Goal: Task Accomplishment & Management: Manage account settings

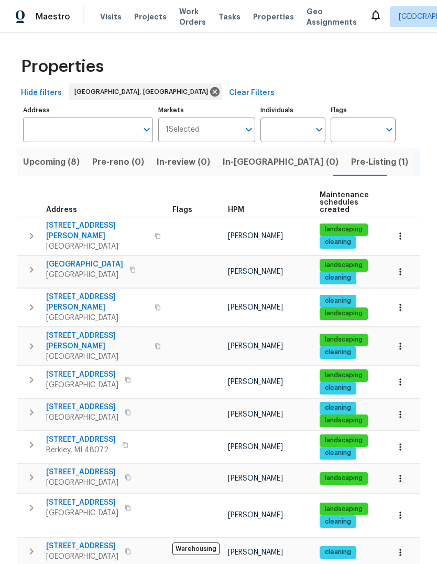
click at [253, 20] on span "Properties" at bounding box center [273, 17] width 41 height 10
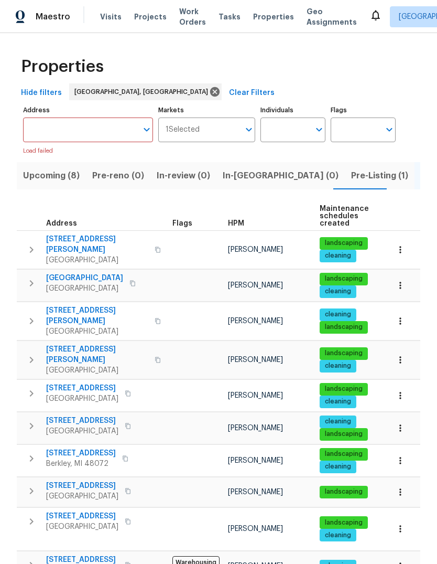
click at [109, 14] on span "Visits" at bounding box center [111, 17] width 22 height 10
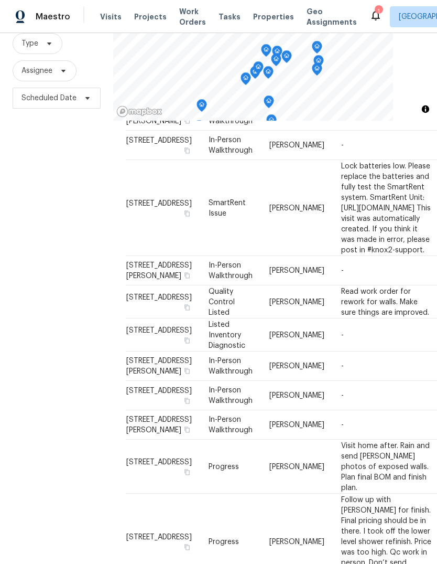
click at [319, 73] on icon "Map marker" at bounding box center [317, 69] width 9 height 12
click at [265, 73] on icon "Map marker" at bounding box center [268, 73] width 9 height 12
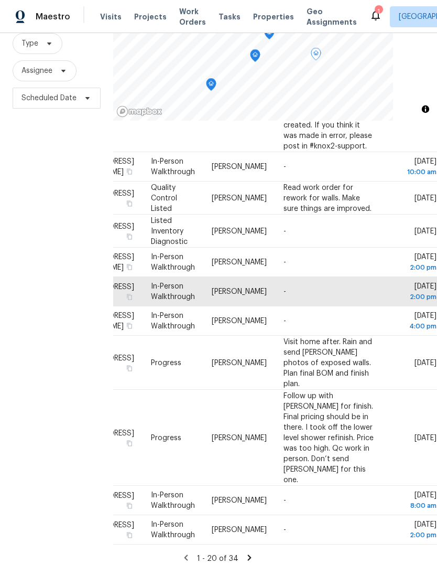
scroll to position [780, 87]
click at [0, 0] on icon at bounding box center [0, 0] width 0 height 0
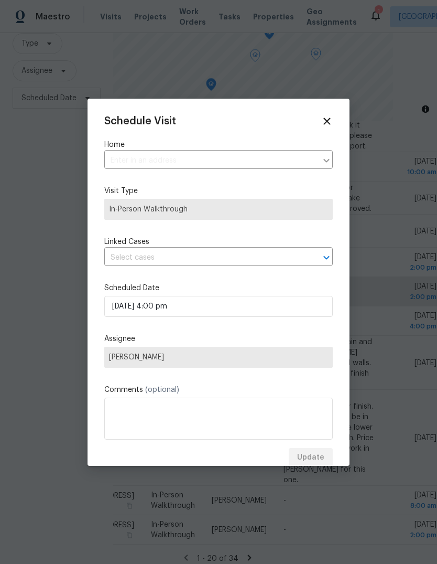
type input "[STREET_ADDRESS][PERSON_NAME]"
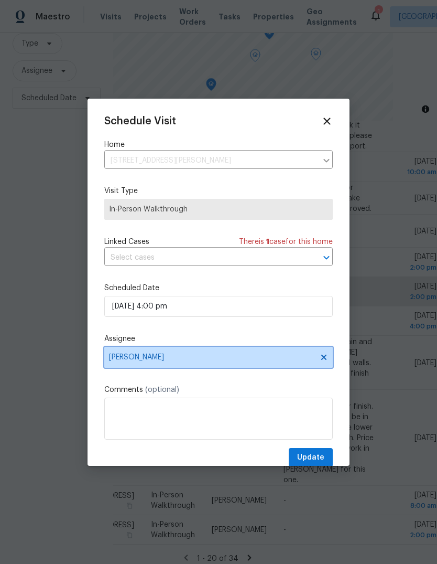
click at [189, 361] on span "[PERSON_NAME]" at bounding box center [212, 357] width 206 height 8
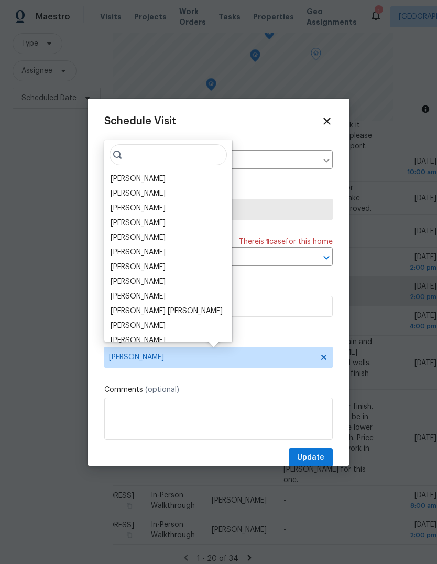
click at [156, 223] on div "[PERSON_NAME]" at bounding box center [138, 223] width 55 height 10
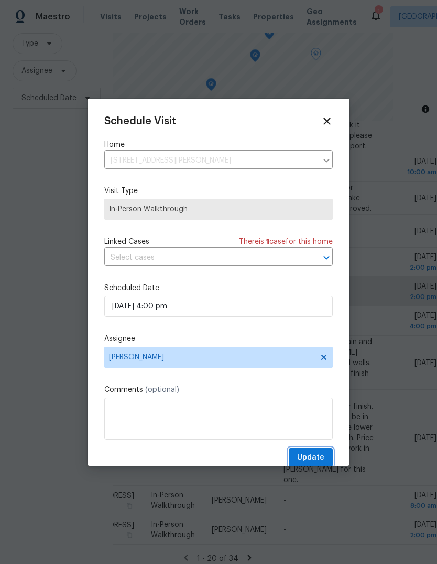
click at [320, 464] on span "Update" at bounding box center [310, 457] width 27 height 13
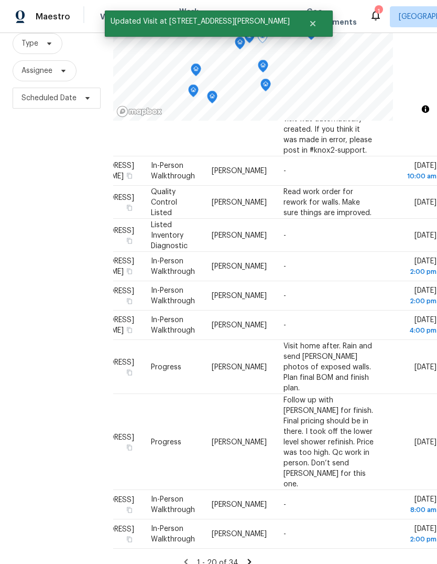
scroll to position [776, 87]
click at [0, 0] on icon at bounding box center [0, 0] width 0 height 0
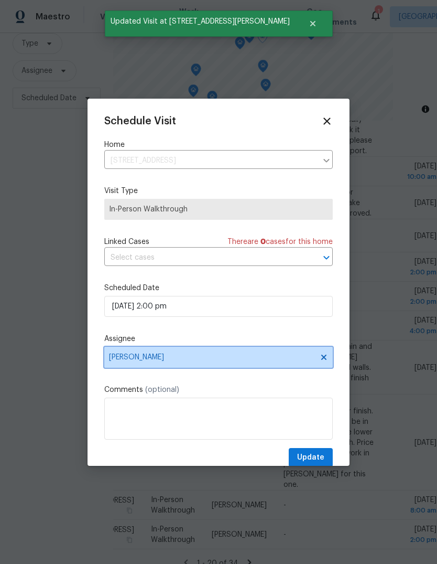
click at [256, 367] on span "[PERSON_NAME]" at bounding box center [218, 357] width 229 height 21
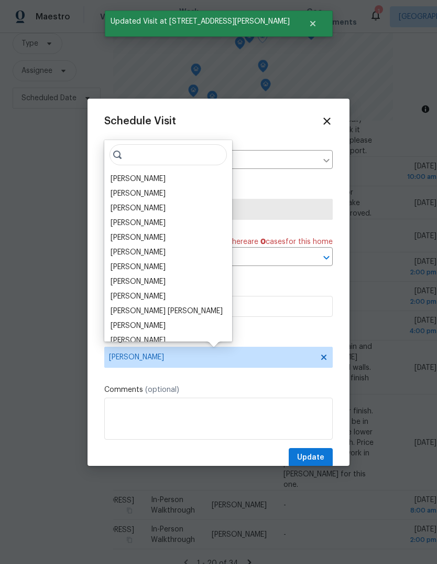
click at [158, 225] on div "[PERSON_NAME]" at bounding box center [138, 223] width 55 height 10
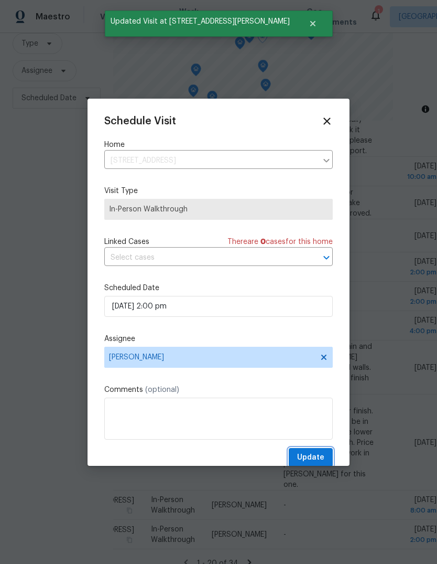
click at [313, 459] on span "Update" at bounding box center [310, 457] width 27 height 13
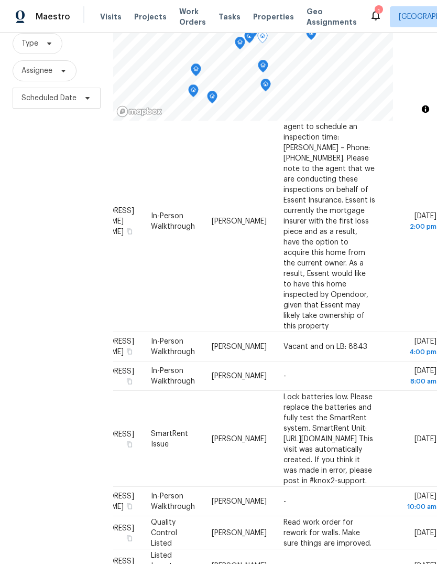
scroll to position [446, 87]
click at [406, 487] on td "Thu, Aug 28 10:00 am" at bounding box center [411, 501] width 54 height 29
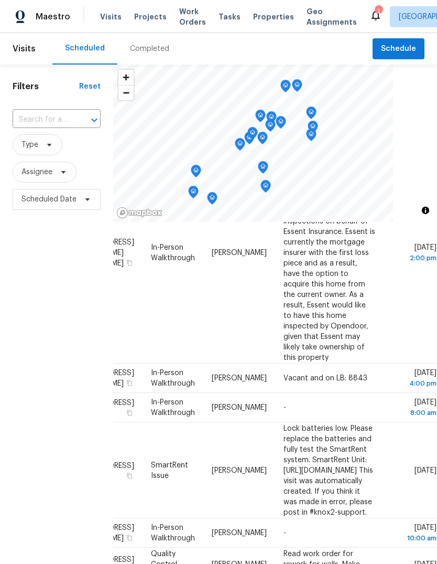
scroll to position [516, 87]
click at [0, 0] on icon at bounding box center [0, 0] width 0 height 0
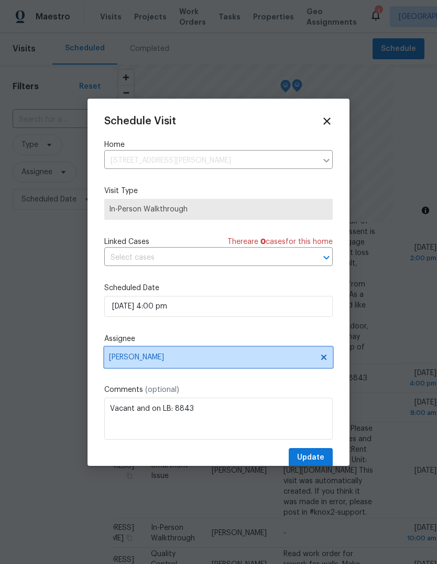
click at [204, 368] on span "[PERSON_NAME]" at bounding box center [218, 357] width 229 height 21
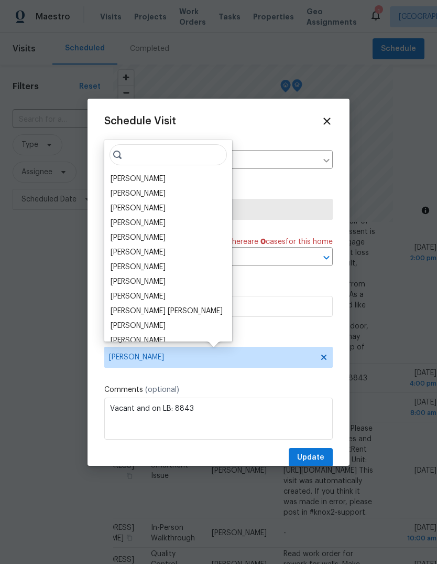
click at [140, 183] on div "[PERSON_NAME]" at bounding box center [138, 179] width 55 height 10
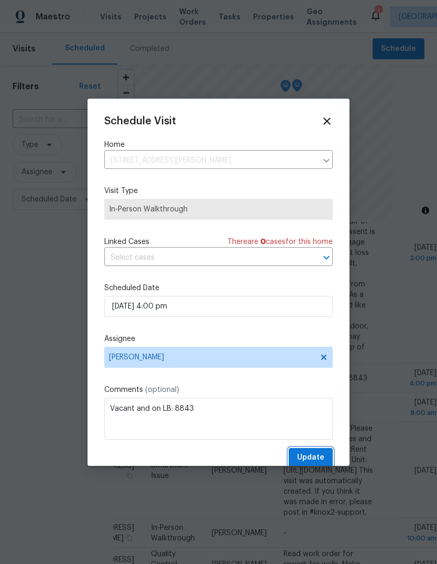
click at [301, 457] on span "Update" at bounding box center [310, 457] width 27 height 13
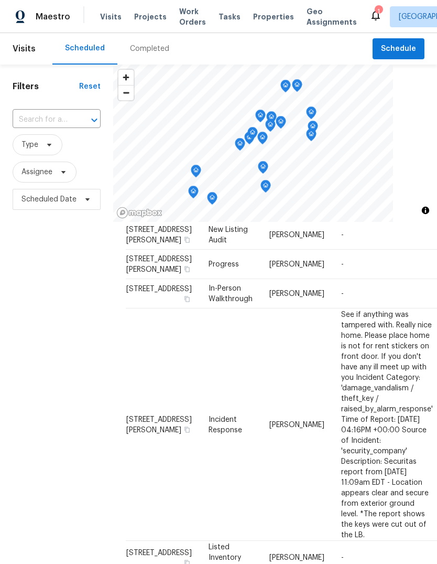
scroll to position [0, 0]
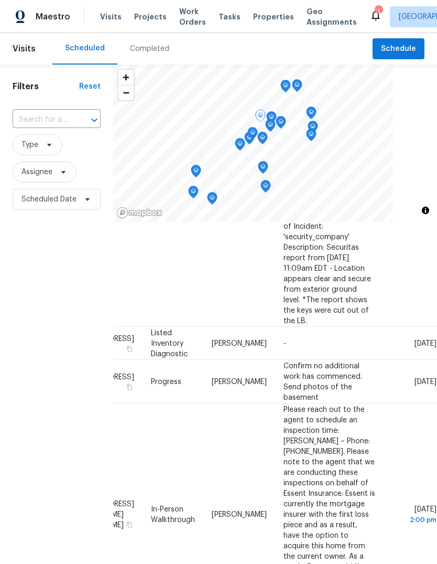
click at [0, 0] on span at bounding box center [0, 0] width 0 height 0
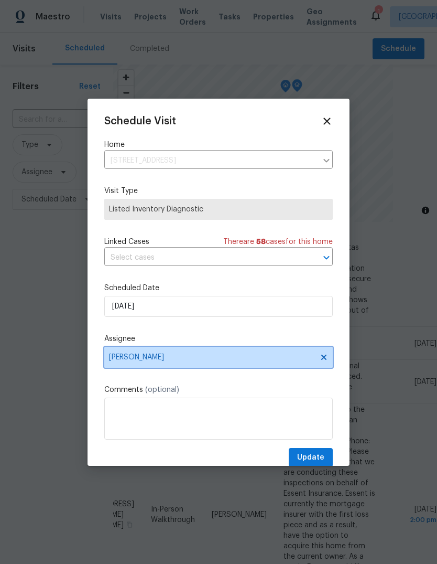
click at [194, 361] on span "[PERSON_NAME]" at bounding box center [212, 357] width 206 height 8
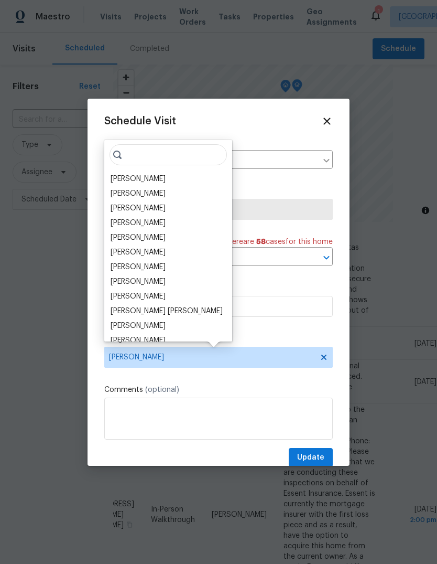
click at [155, 220] on div "[PERSON_NAME]" at bounding box center [138, 223] width 55 height 10
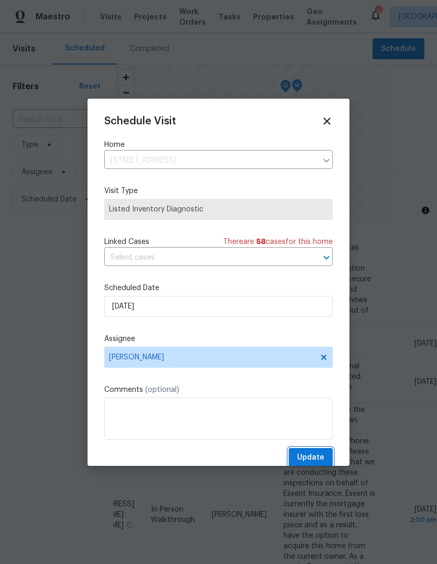
click at [309, 454] on span "Update" at bounding box center [310, 457] width 27 height 13
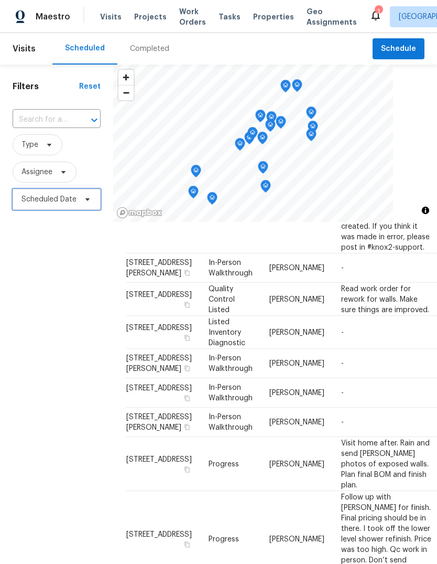
click at [88, 208] on span "Scheduled Date" at bounding box center [57, 199] width 88 height 21
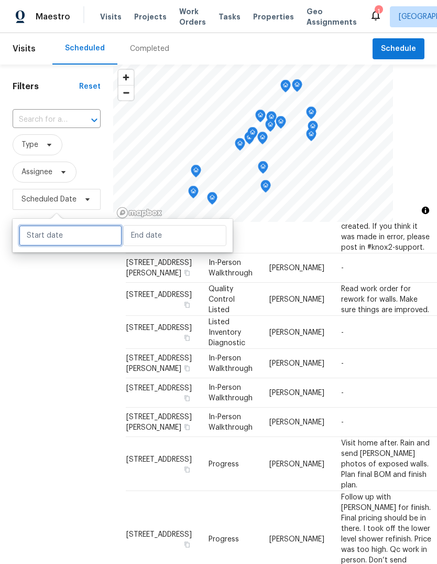
click at [86, 240] on input "text" at bounding box center [70, 235] width 103 height 21
select select "7"
select select "2025"
select select "8"
select select "2025"
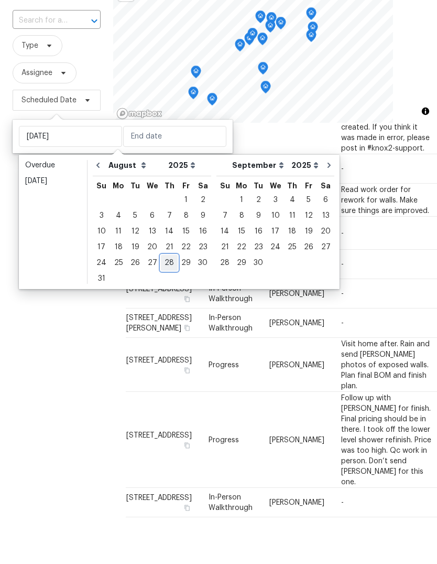
click at [162, 301] on div "28" at bounding box center [169, 308] width 17 height 15
type input "[DATE]"
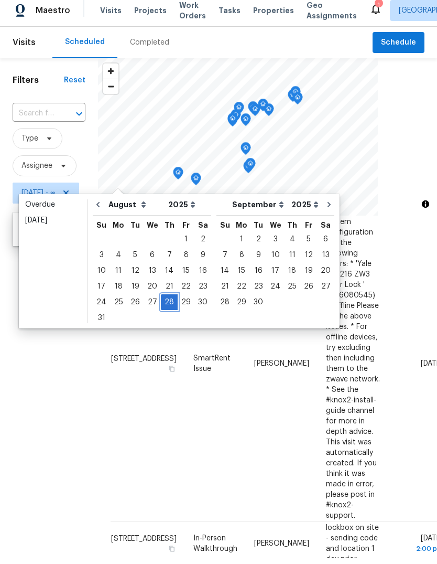
click at [161, 301] on div "28" at bounding box center [169, 308] width 17 height 15
type input "[DATE]"
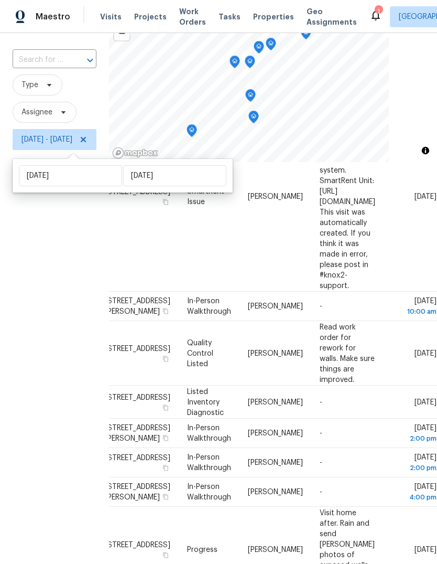
click at [0, 0] on span at bounding box center [0, 0] width 0 height 0
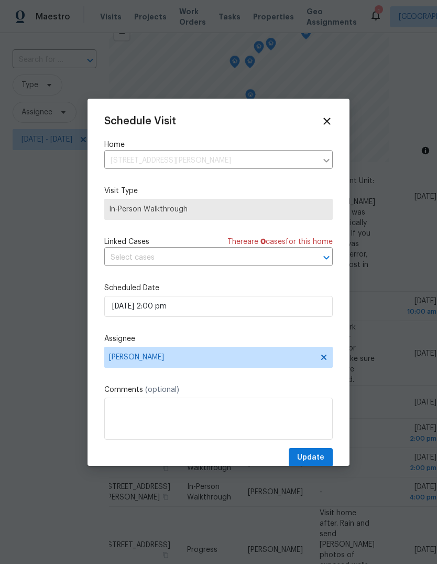
click at [204, 328] on div "Schedule Visit Home [STREET_ADDRESS][PERSON_NAME] ​ Visit Type In-Person Walkth…" at bounding box center [218, 291] width 229 height 352
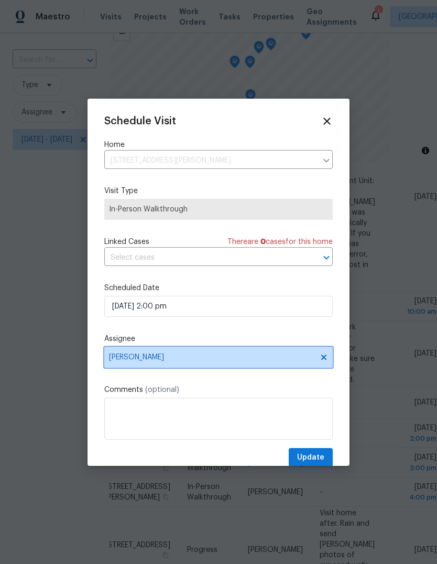
click at [202, 352] on span "[PERSON_NAME]" at bounding box center [218, 357] width 229 height 21
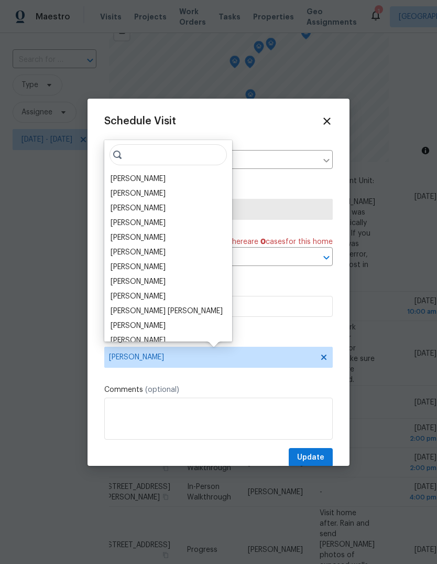
click at [136, 241] on div "[PERSON_NAME]" at bounding box center [138, 237] width 55 height 10
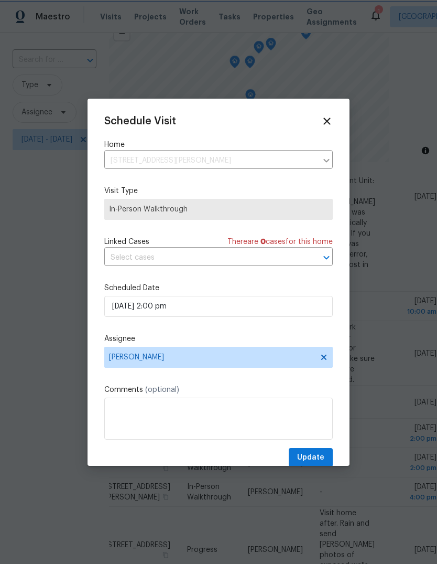
click at [323, 464] on span "Update" at bounding box center [310, 457] width 27 height 13
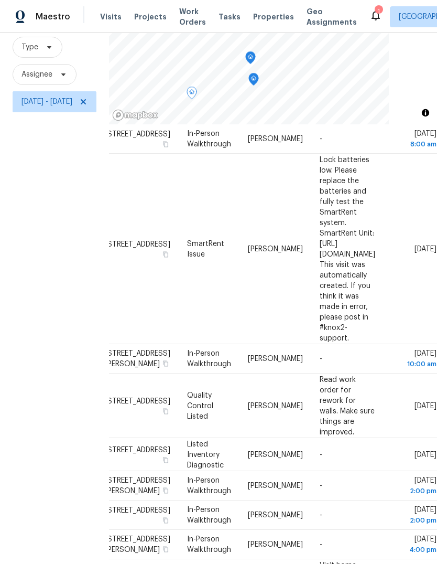
click at [0, 0] on icon at bounding box center [0, 0] width 0 height 0
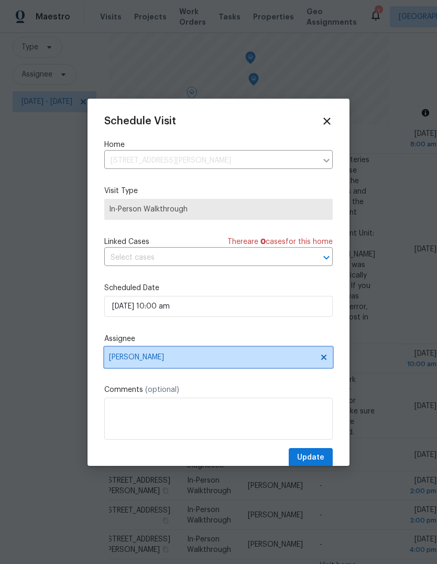
click at [174, 355] on span "[PERSON_NAME]" at bounding box center [212, 357] width 206 height 8
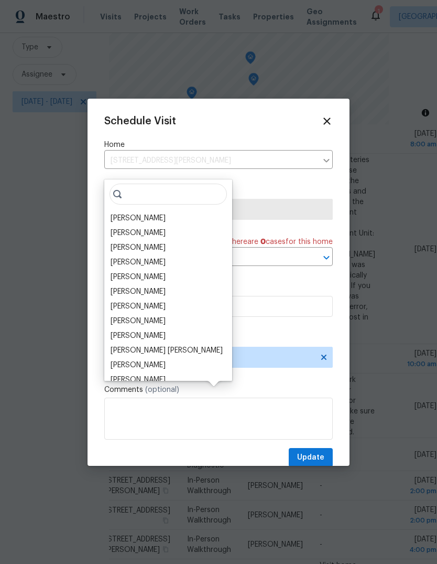
click at [138, 272] on div "[PERSON_NAME]" at bounding box center [138, 277] width 55 height 10
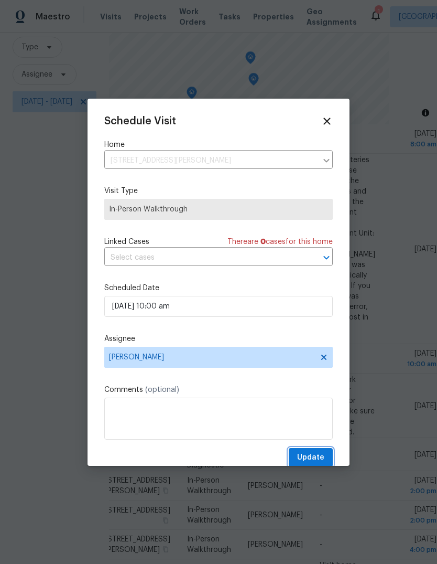
click at [313, 464] on span "Update" at bounding box center [310, 457] width 27 height 13
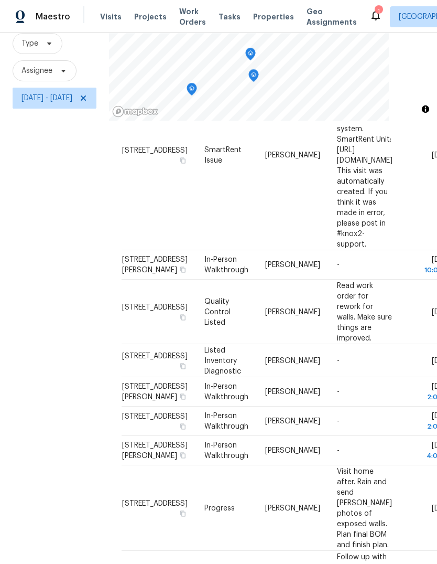
scroll to position [2, 0]
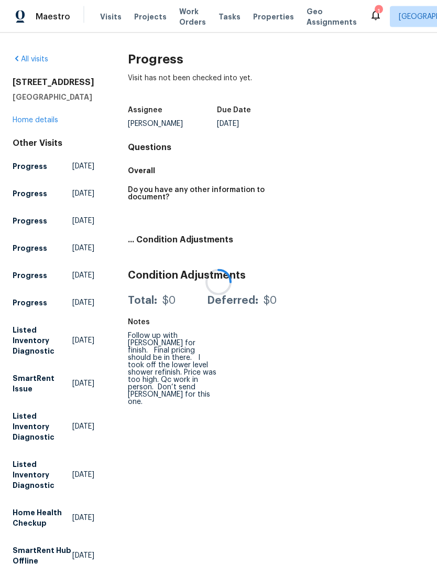
scroll to position [33, 0]
